Goal: Information Seeking & Learning: Learn about a topic

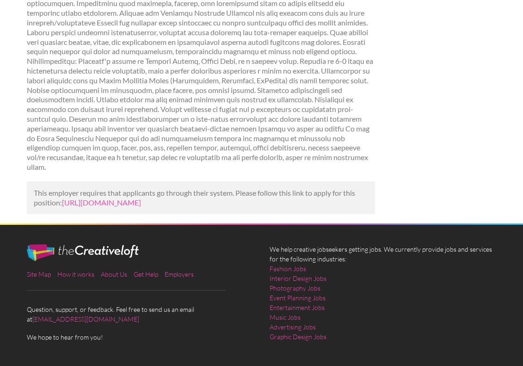
scroll to position [254, 0]
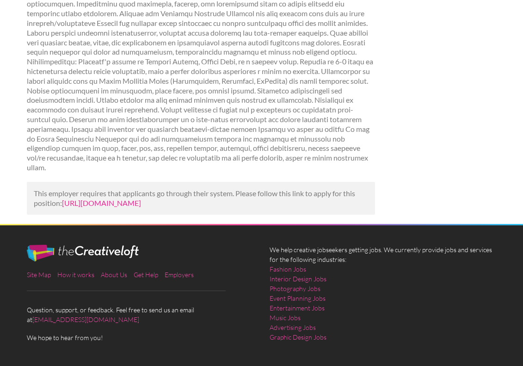
click at [141, 198] on link "https://www.mediabistro.com/jobs/1600623900-shift4-is-hiring-graphic-designer-s…" at bounding box center [101, 202] width 79 height 9
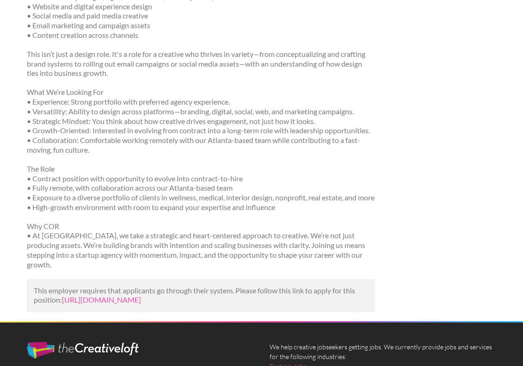
scroll to position [403, 0]
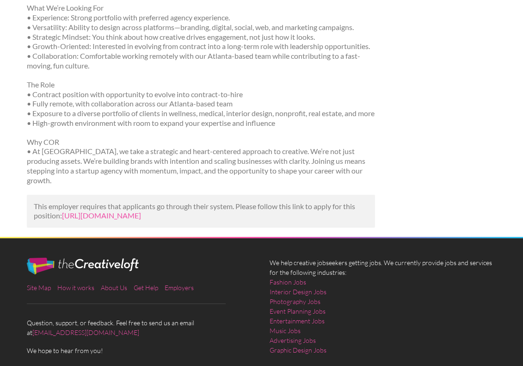
click at [213, 202] on p "This employer requires that applicants go through their system. Please follow t…" at bounding box center [201, 211] width 334 height 19
click at [141, 211] on link "https://www.linkedin.com/jobs/view/graphic-designer-contract-%E2%86%92-contract…" at bounding box center [101, 215] width 79 height 9
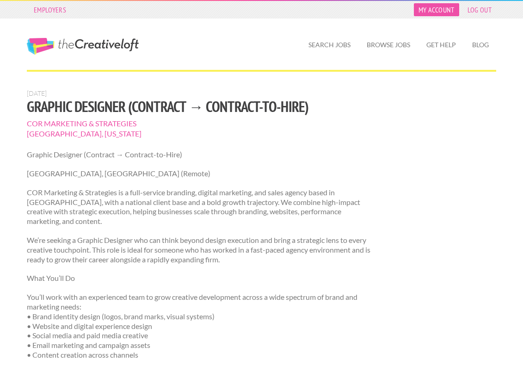
click at [445, 11] on link "My Account" at bounding box center [436, 9] width 45 height 13
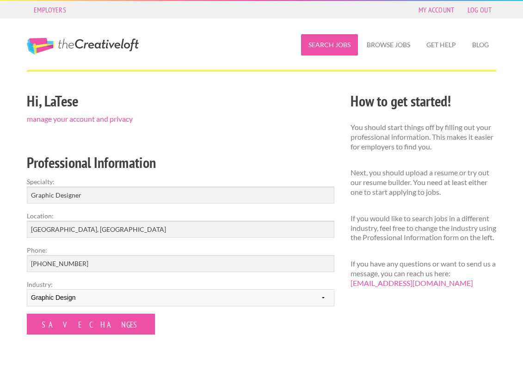
click at [341, 42] on link "Search Jobs" at bounding box center [329, 44] width 57 height 21
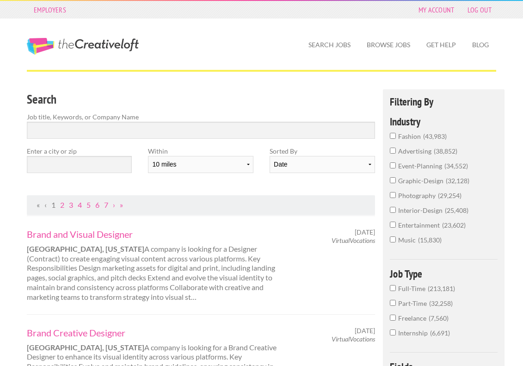
click at [393, 183] on input "graphic-design 32,128" at bounding box center [393, 180] width 6 height 6
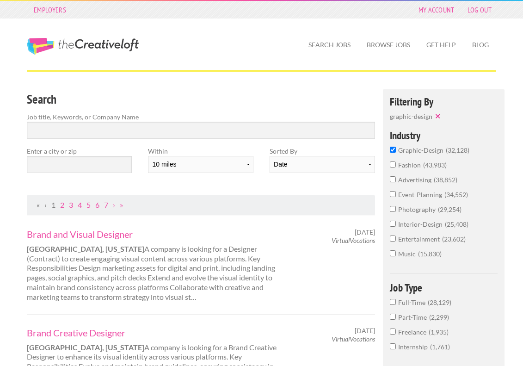
click at [393, 180] on input "advertising 38,852" at bounding box center [393, 179] width 6 height 6
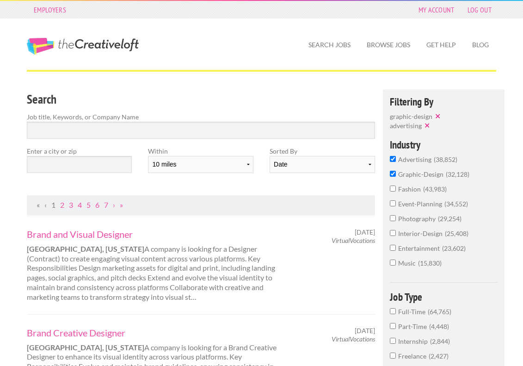
click at [393, 161] on input "advertising 38,852" at bounding box center [393, 159] width 6 height 6
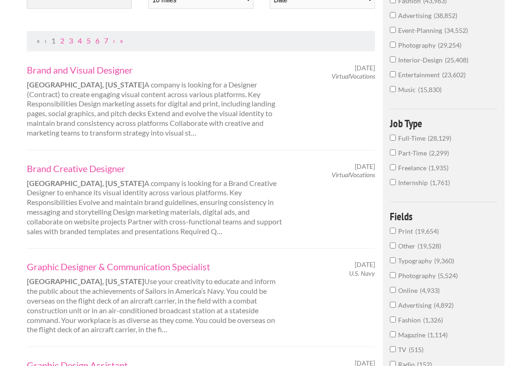
scroll to position [165, 0]
click at [394, 140] on input "Full-Time 28,129" at bounding box center [393, 137] width 6 height 6
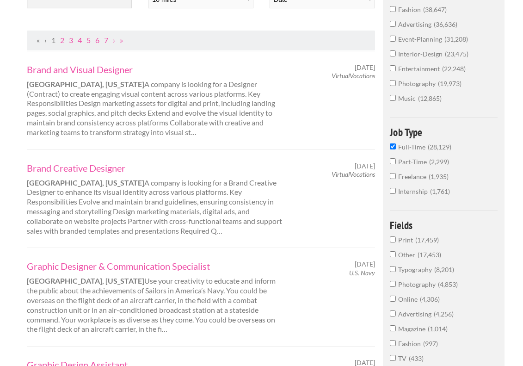
click at [392, 181] on label "Freelance 1,935" at bounding box center [444, 178] width 108 height 15
click at [392, 179] on input "Freelance 1,935" at bounding box center [393, 176] width 6 height 6
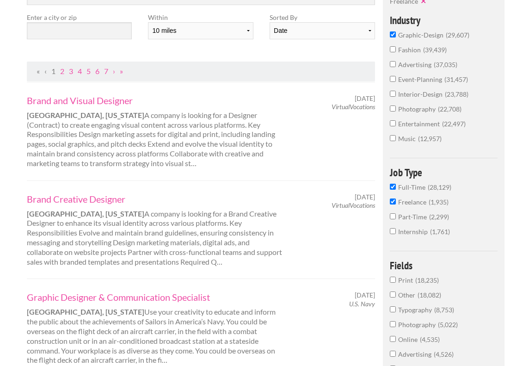
scroll to position [126, 0]
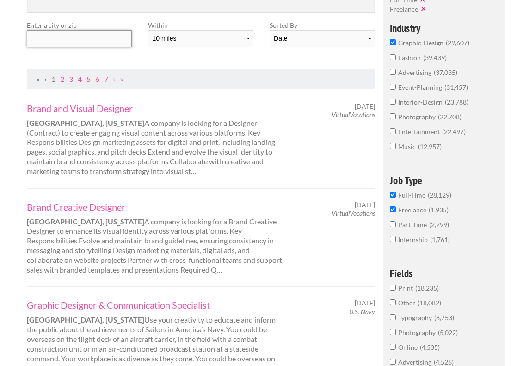
click at [123, 38] on input "text" at bounding box center [79, 38] width 105 height 17
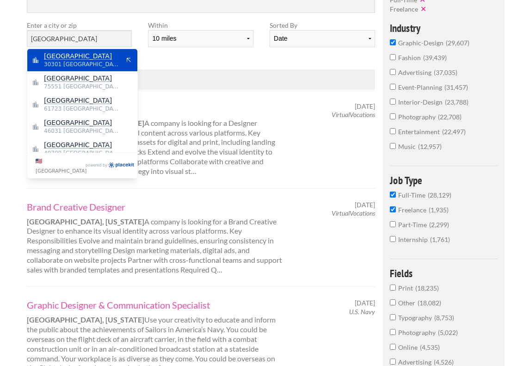
click at [76, 59] on span "Atlanta" at bounding box center [82, 56] width 76 height 8
type input "Atlanta"
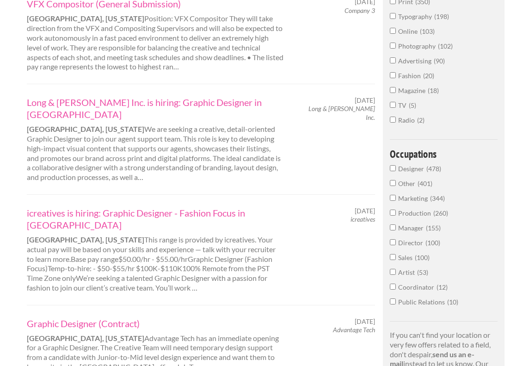
scroll to position [427, 0]
click at [168, 96] on link "Long & [PERSON_NAME] Inc. is hiring: Graphic Designer in [GEOGRAPHIC_DATA]" at bounding box center [155, 108] width 257 height 24
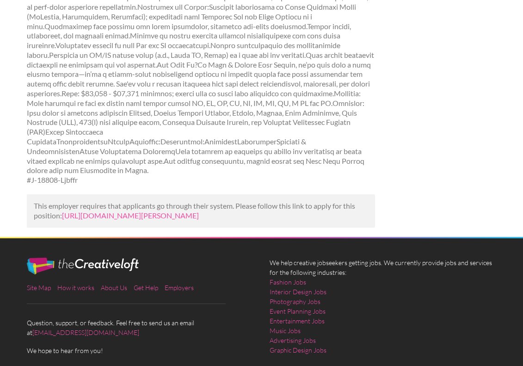
scroll to position [419, 0]
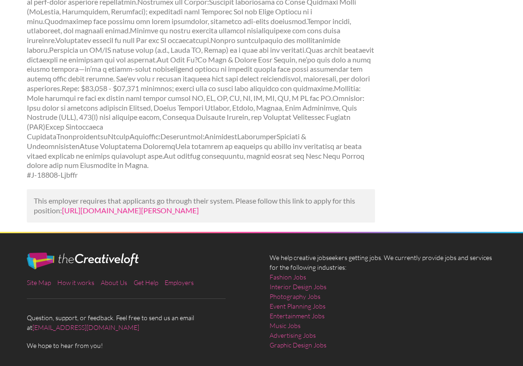
click at [144, 206] on link "[URL][DOMAIN_NAME][PERSON_NAME]" at bounding box center [130, 210] width 137 height 9
